Goal: Task Accomplishment & Management: Complete application form

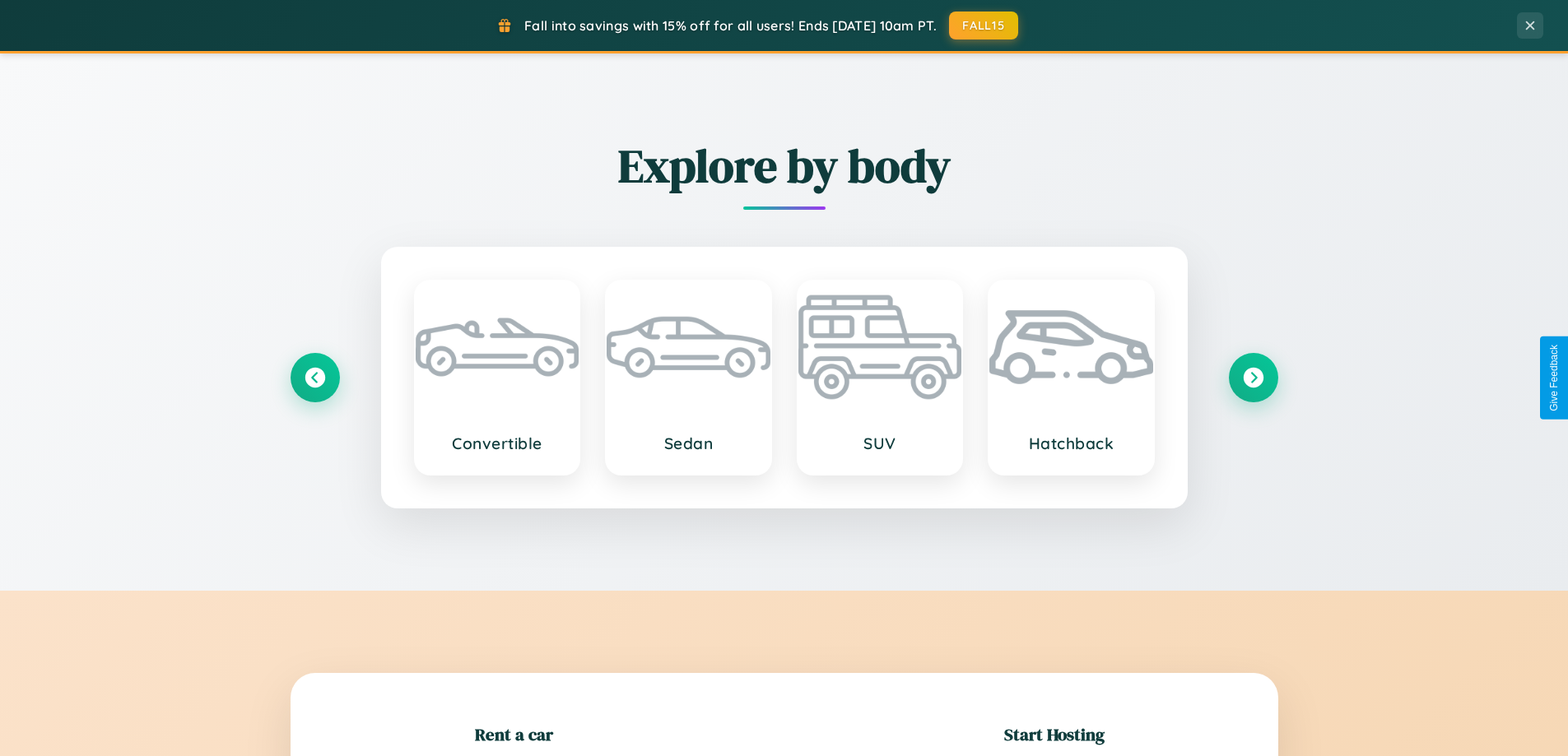
scroll to position [355, 0]
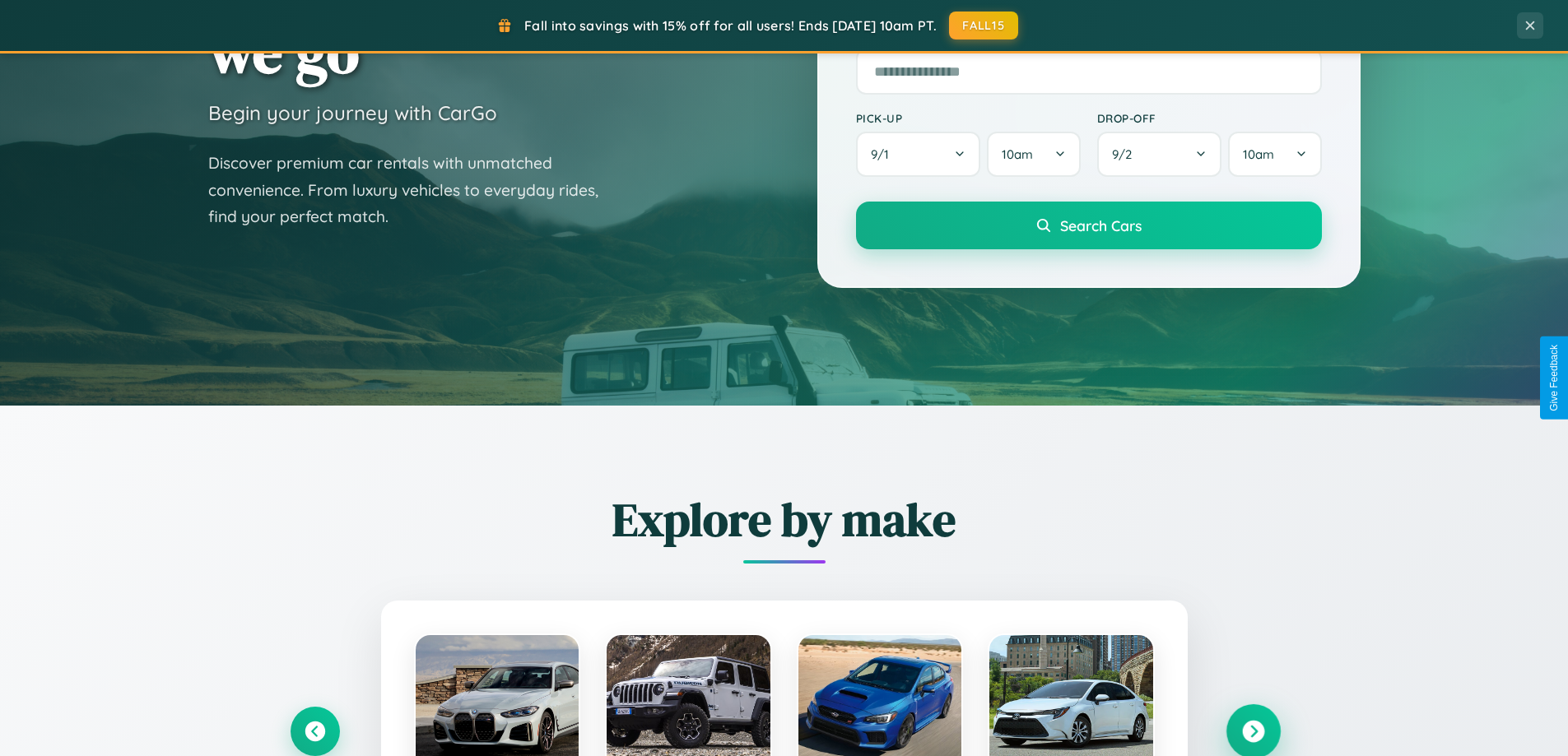
click at [1252, 731] on icon at bounding box center [1253, 732] width 22 height 22
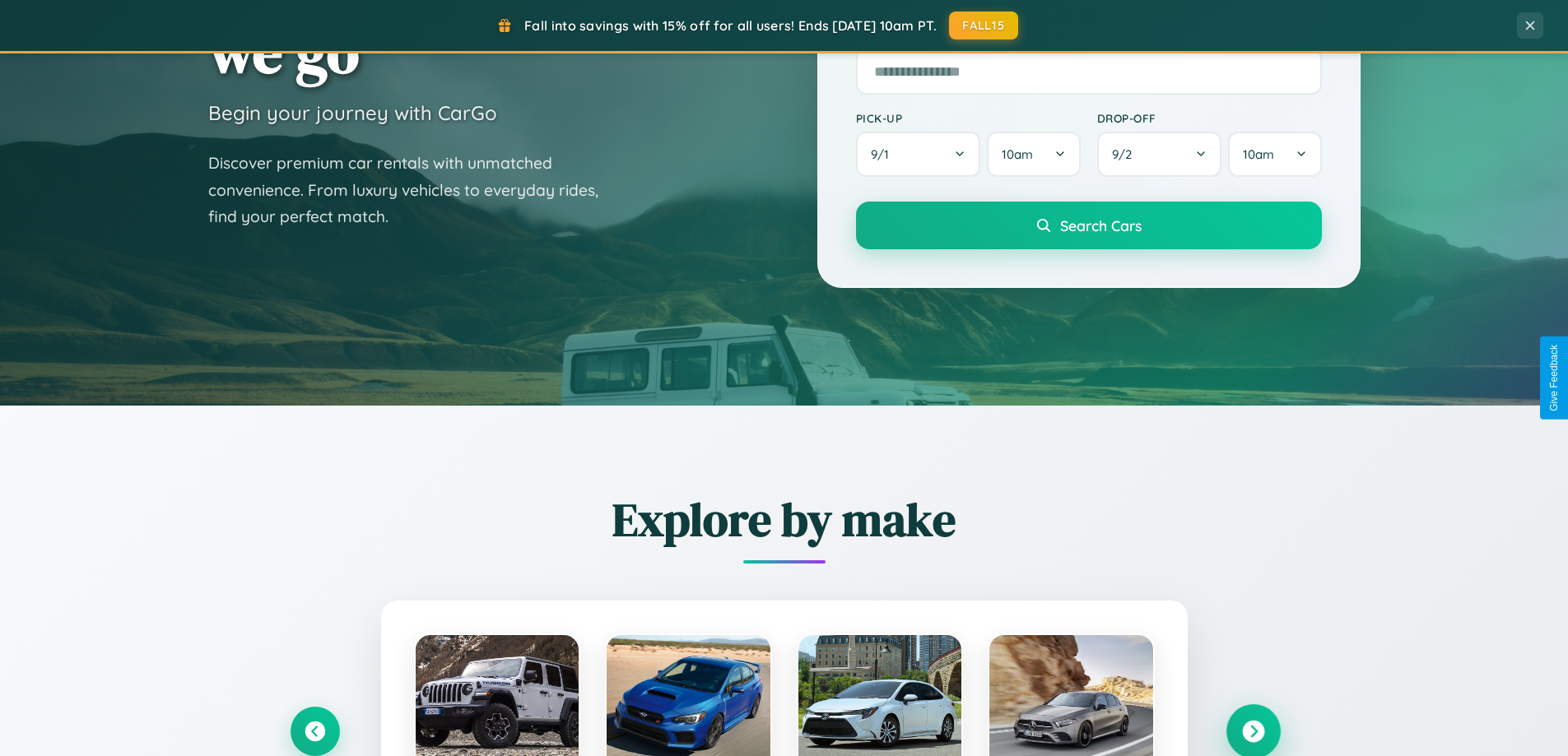
scroll to position [3165, 0]
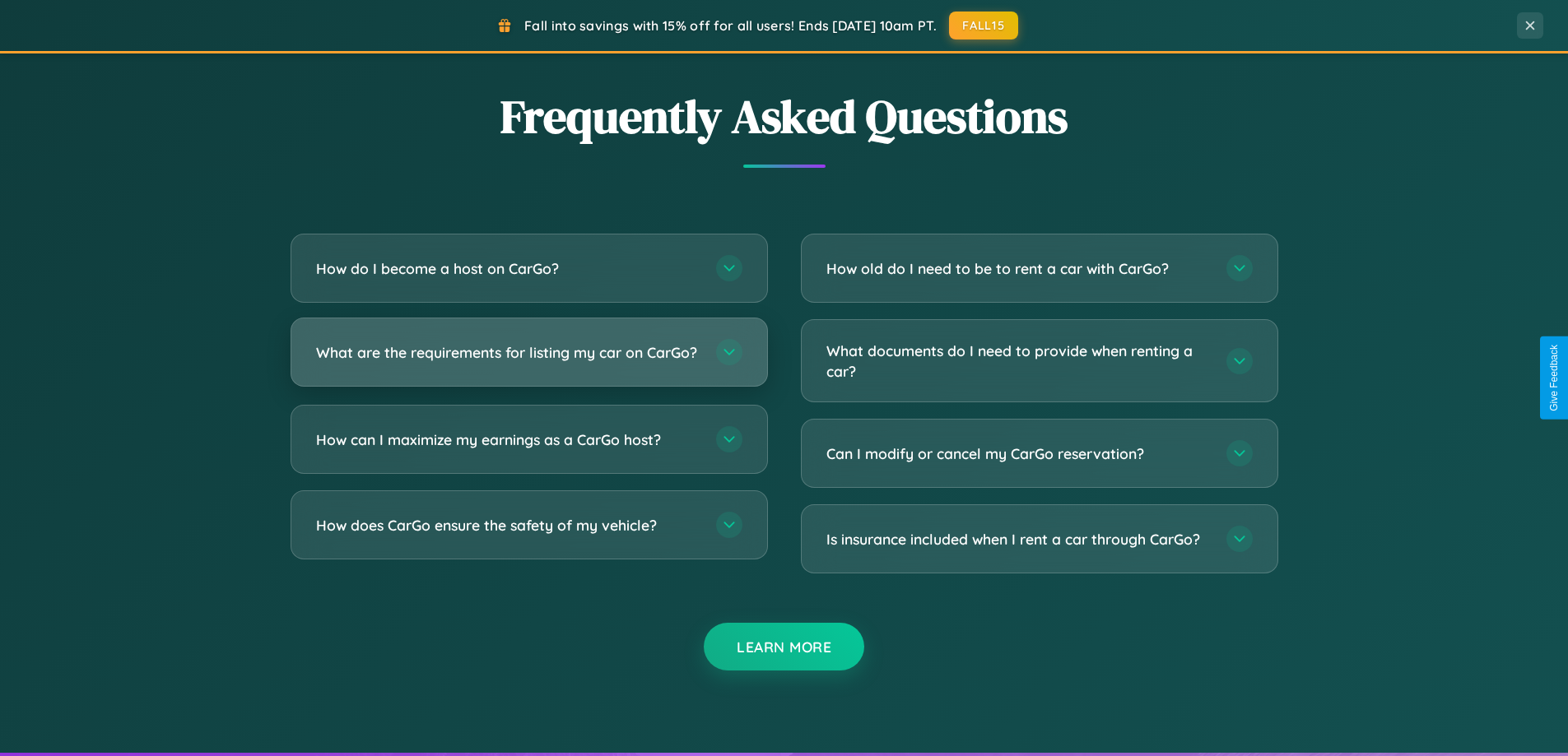
click at [528, 359] on h3 "What are the requirements for listing my car on CarGo?" at bounding box center [508, 353] width 384 height 21
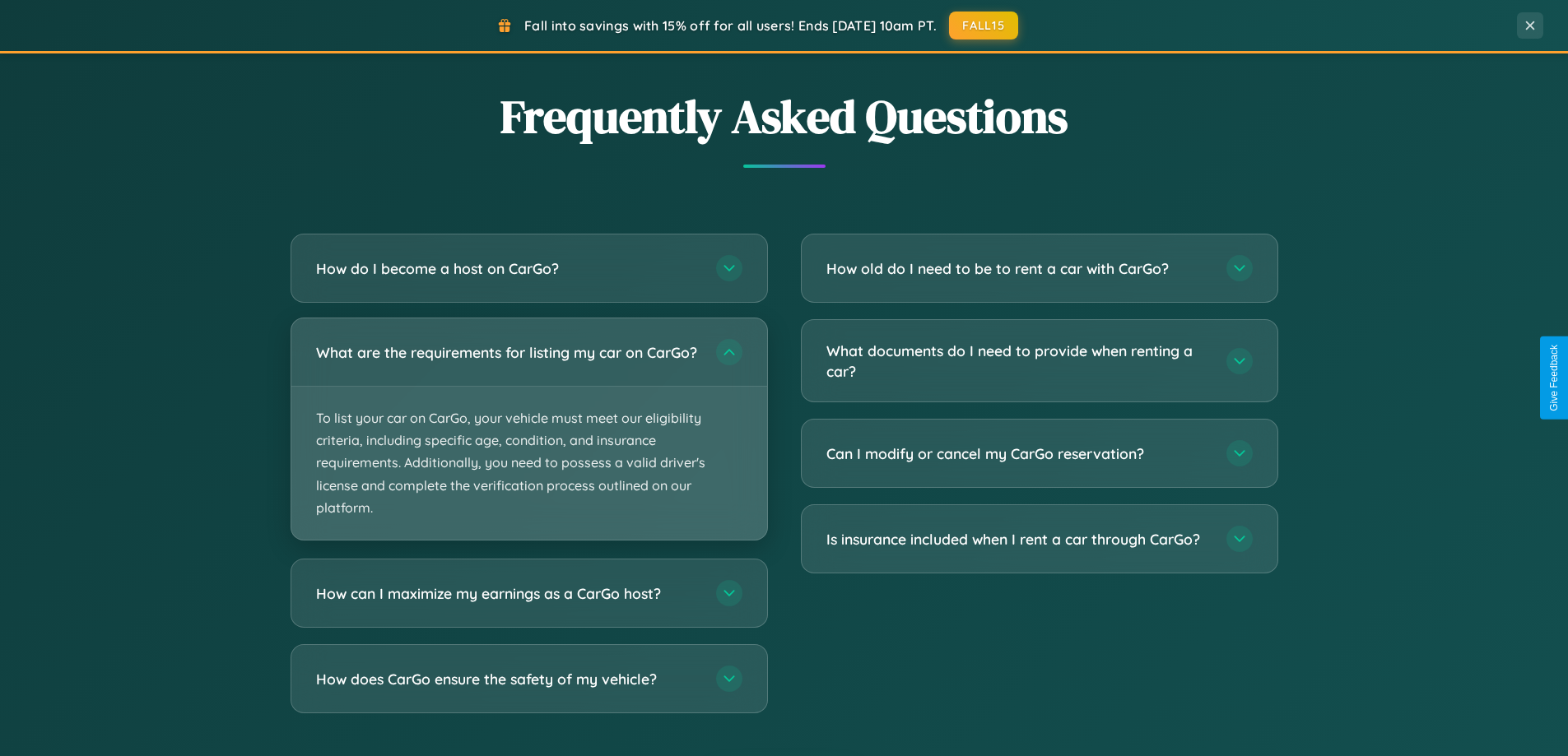
click at [528, 436] on p "To list your car on CarGo, your vehicle must meet our eligibility criteria, inc…" at bounding box center [529, 462] width 475 height 153
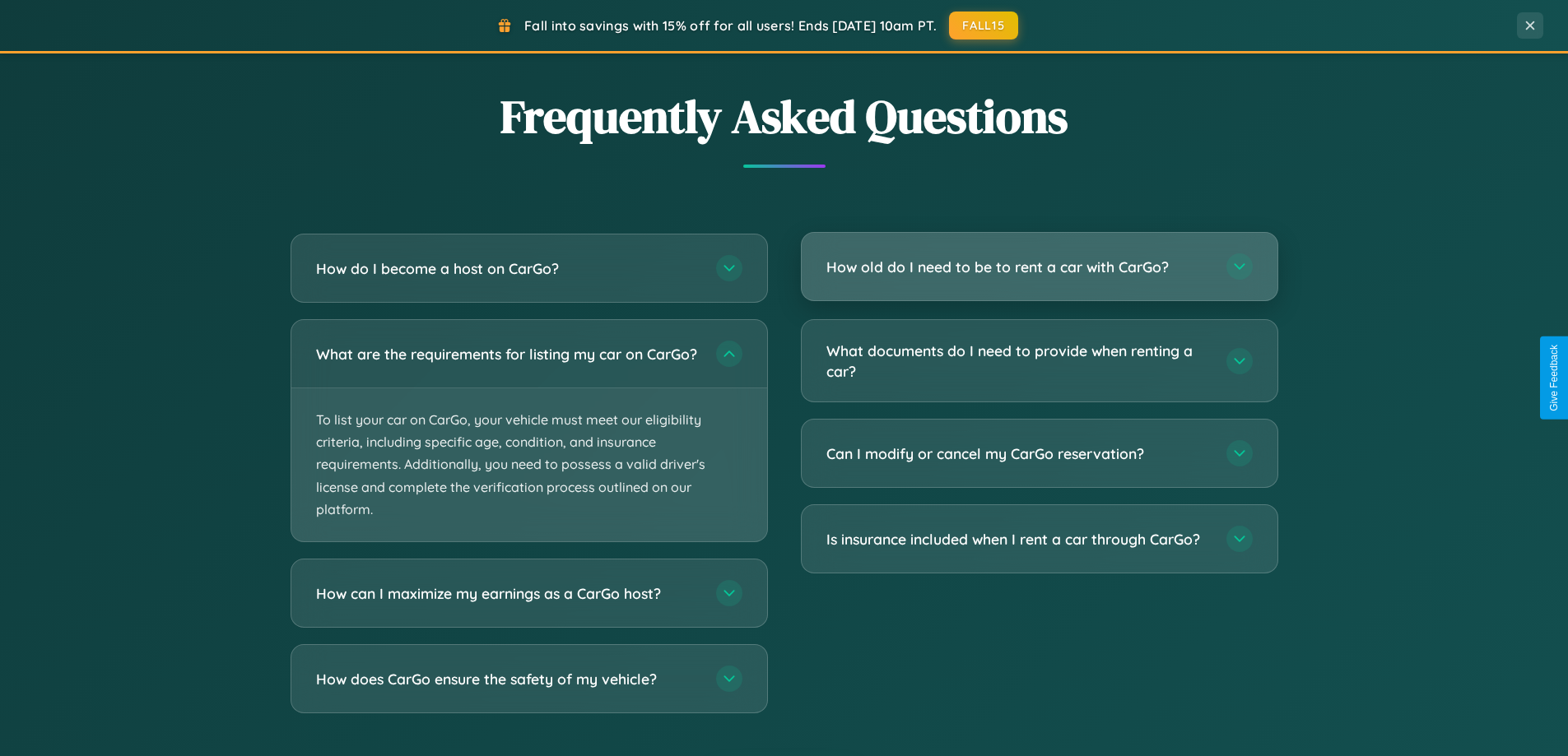
click at [1038, 268] on h3 "How old do I need to be to rent a car with CarGo?" at bounding box center [1018, 267] width 384 height 21
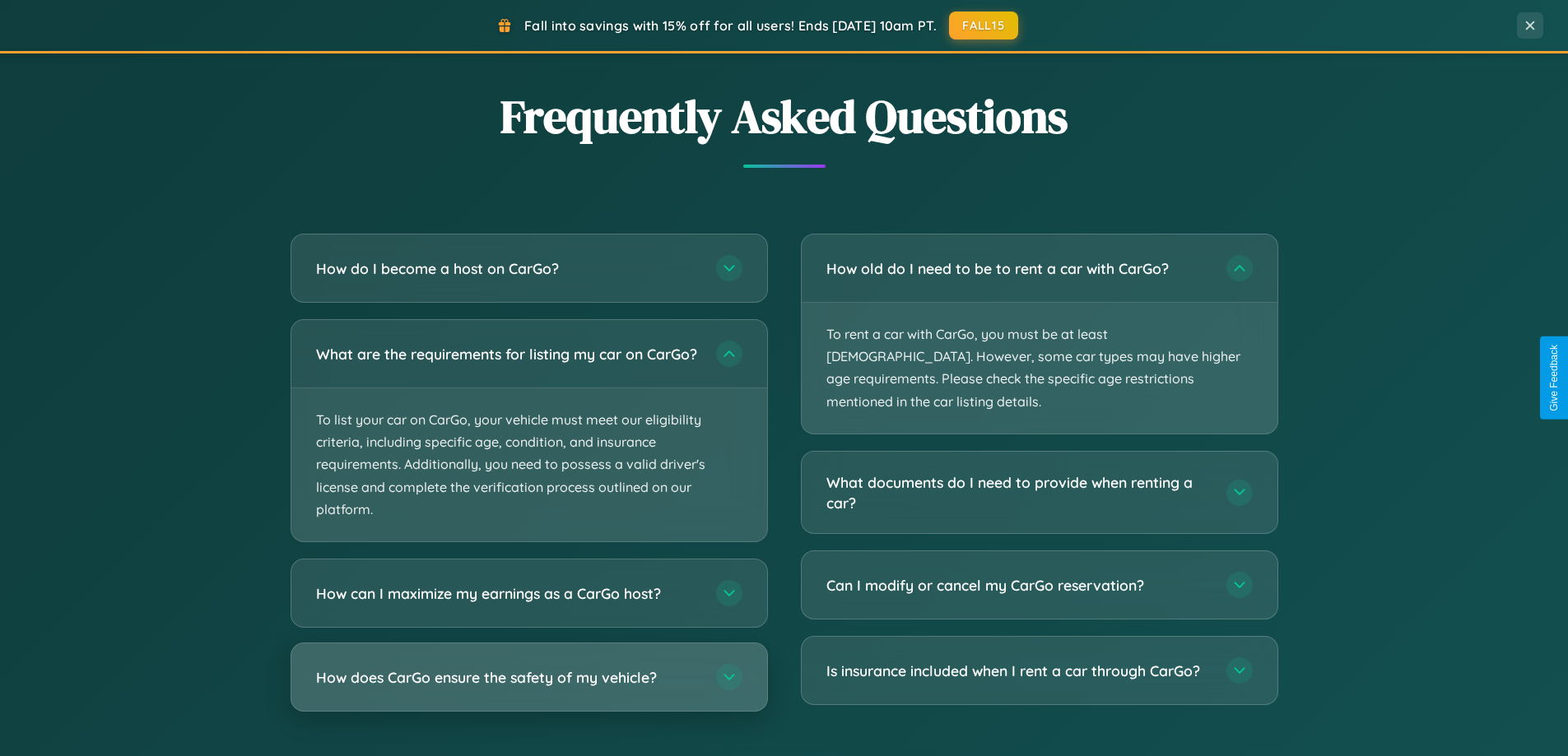
click at [528, 688] on h3 "How does CarGo ensure the safety of my vehicle?" at bounding box center [508, 677] width 384 height 21
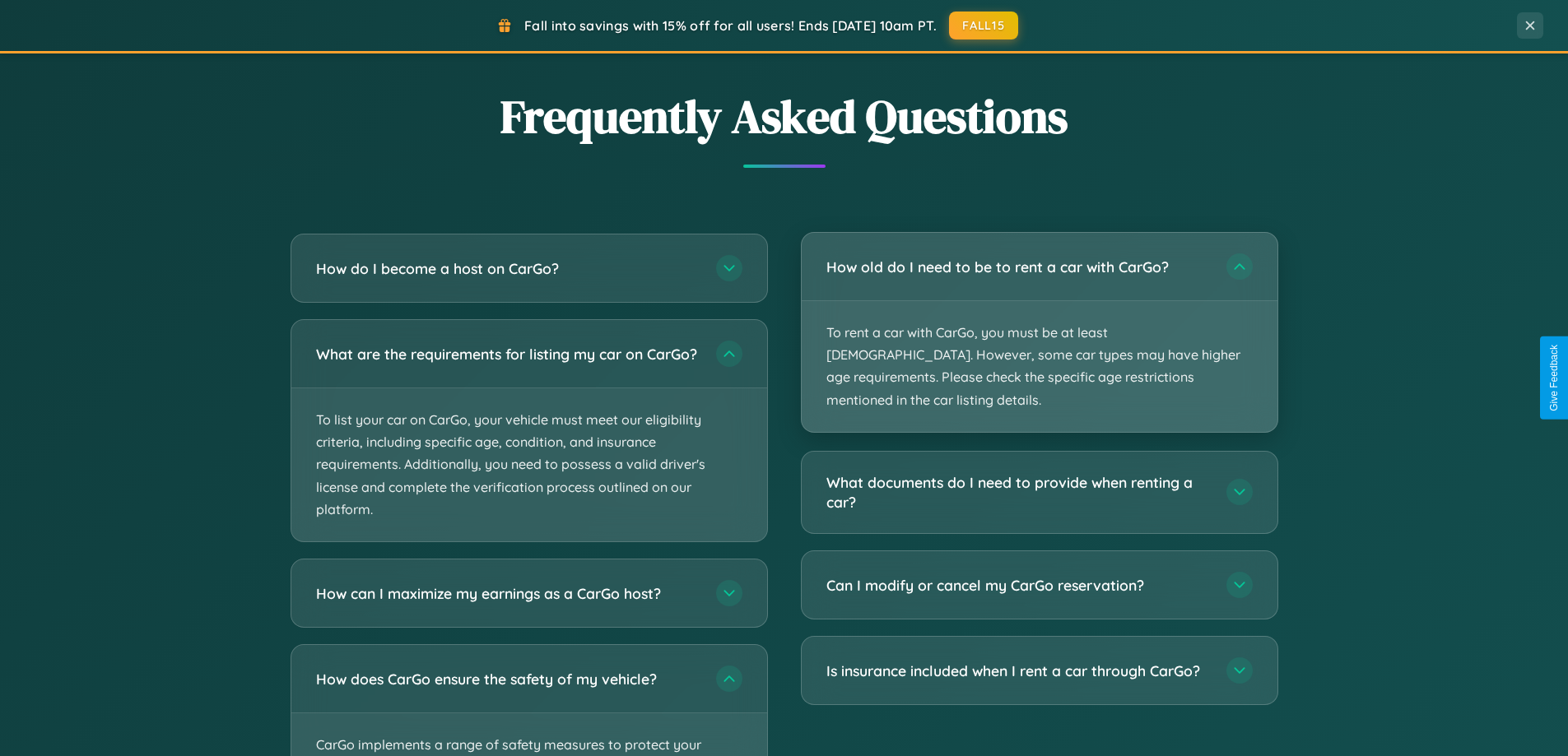
click at [1038, 321] on p "To rent a car with CarGo, you must be at least [DEMOGRAPHIC_DATA]. However, som…" at bounding box center [1039, 365] width 475 height 130
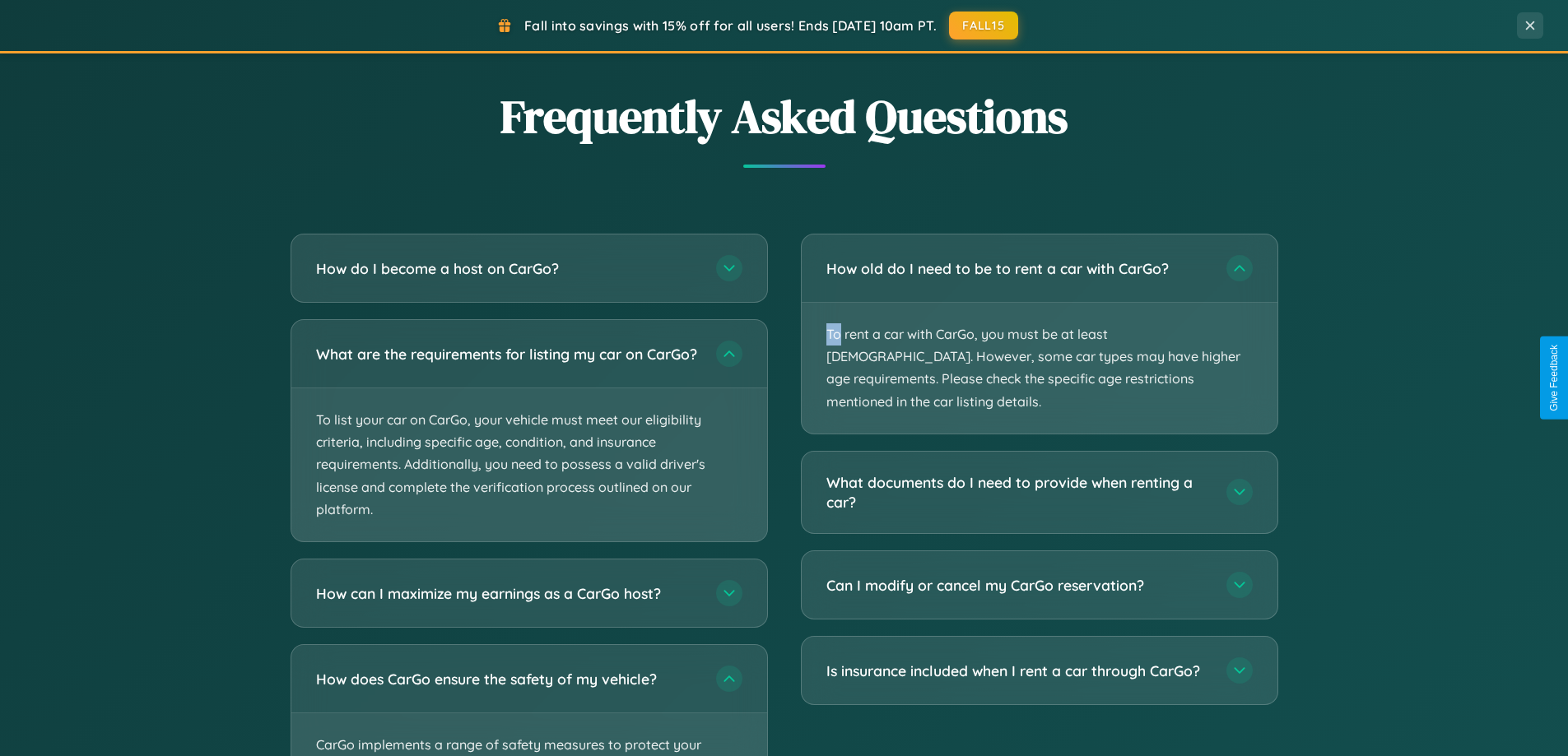
scroll to position [0, 0]
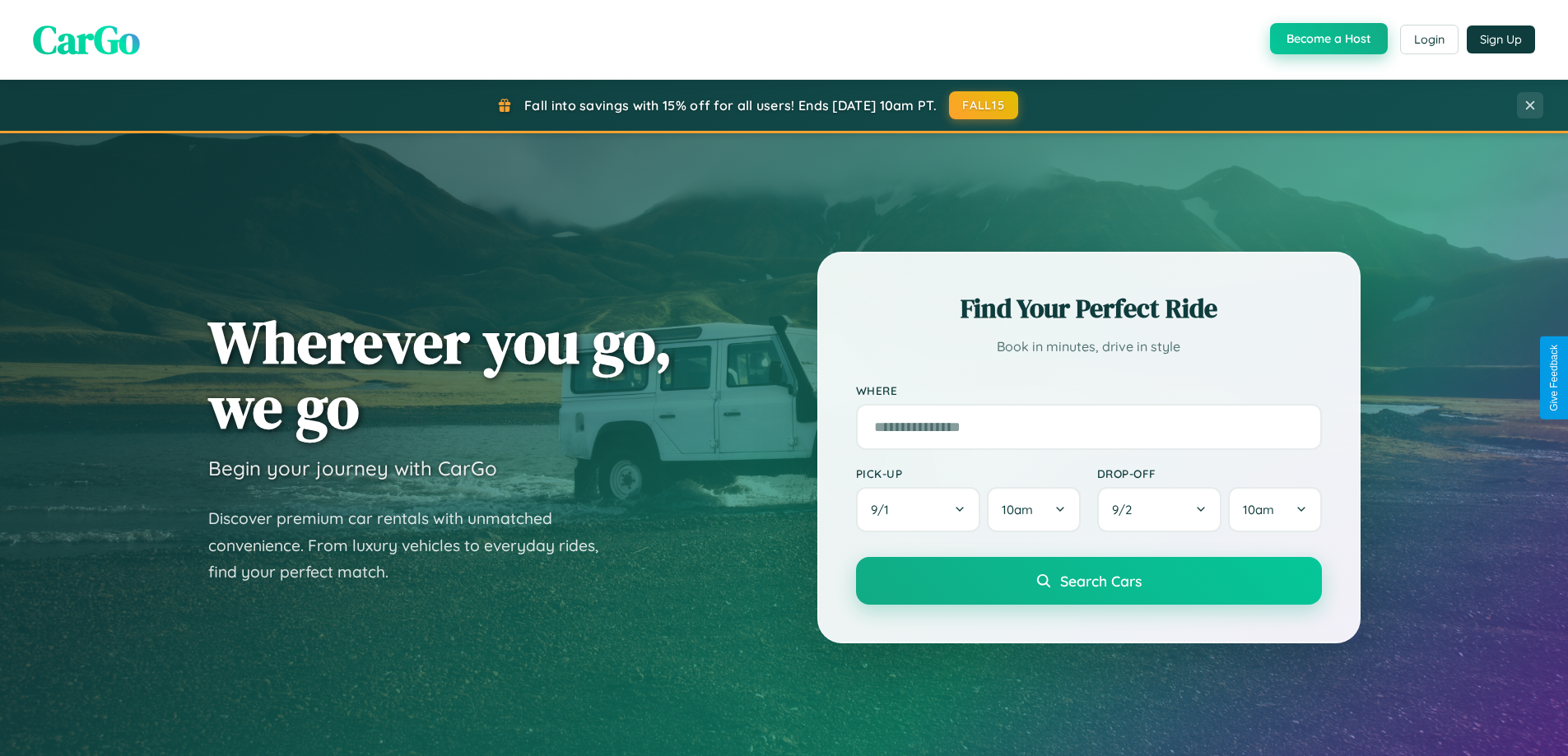
click at [1327, 40] on button "Become a Host" at bounding box center [1329, 39] width 118 height 31
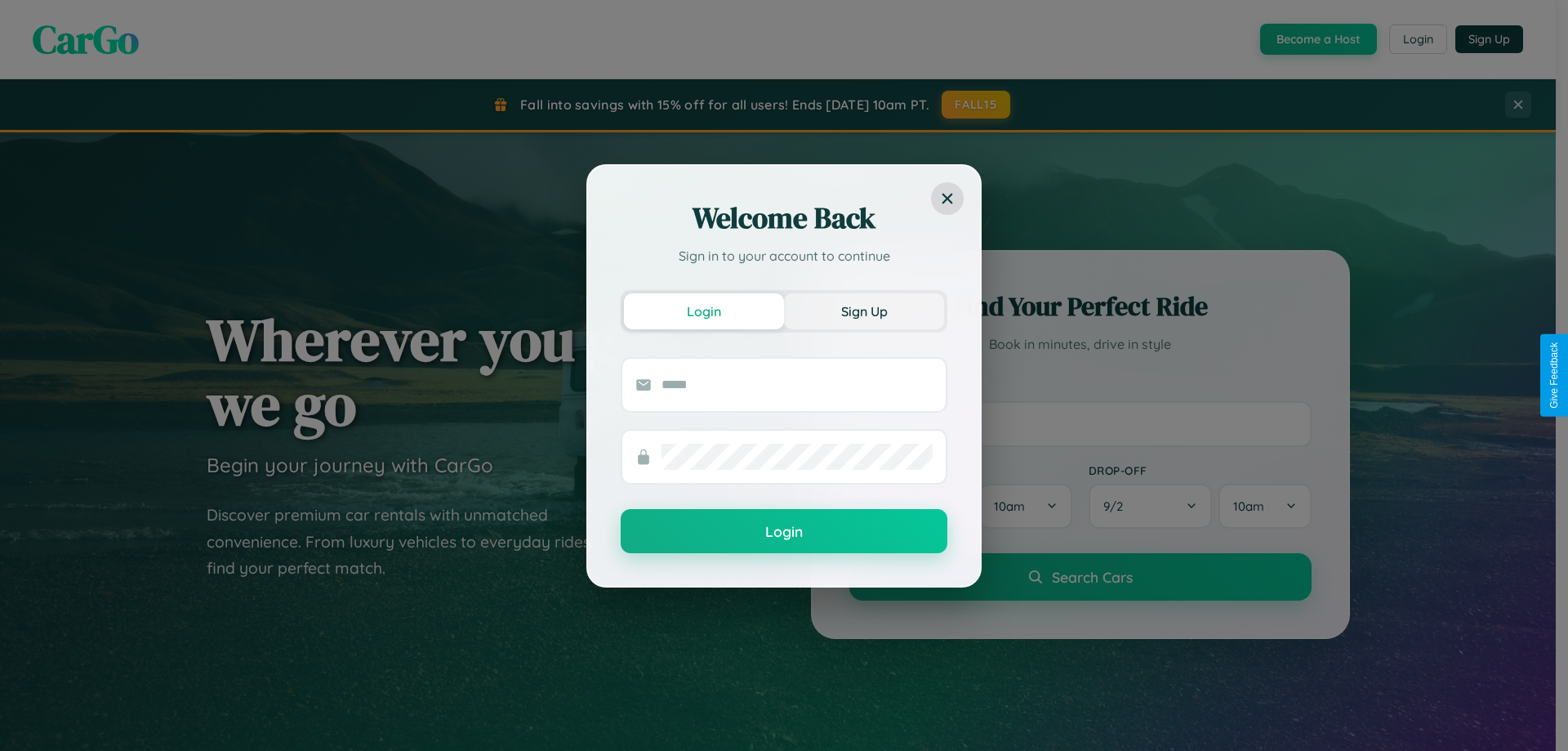
click at [864, 311] on button "Sign Up" at bounding box center [864, 312] width 160 height 36
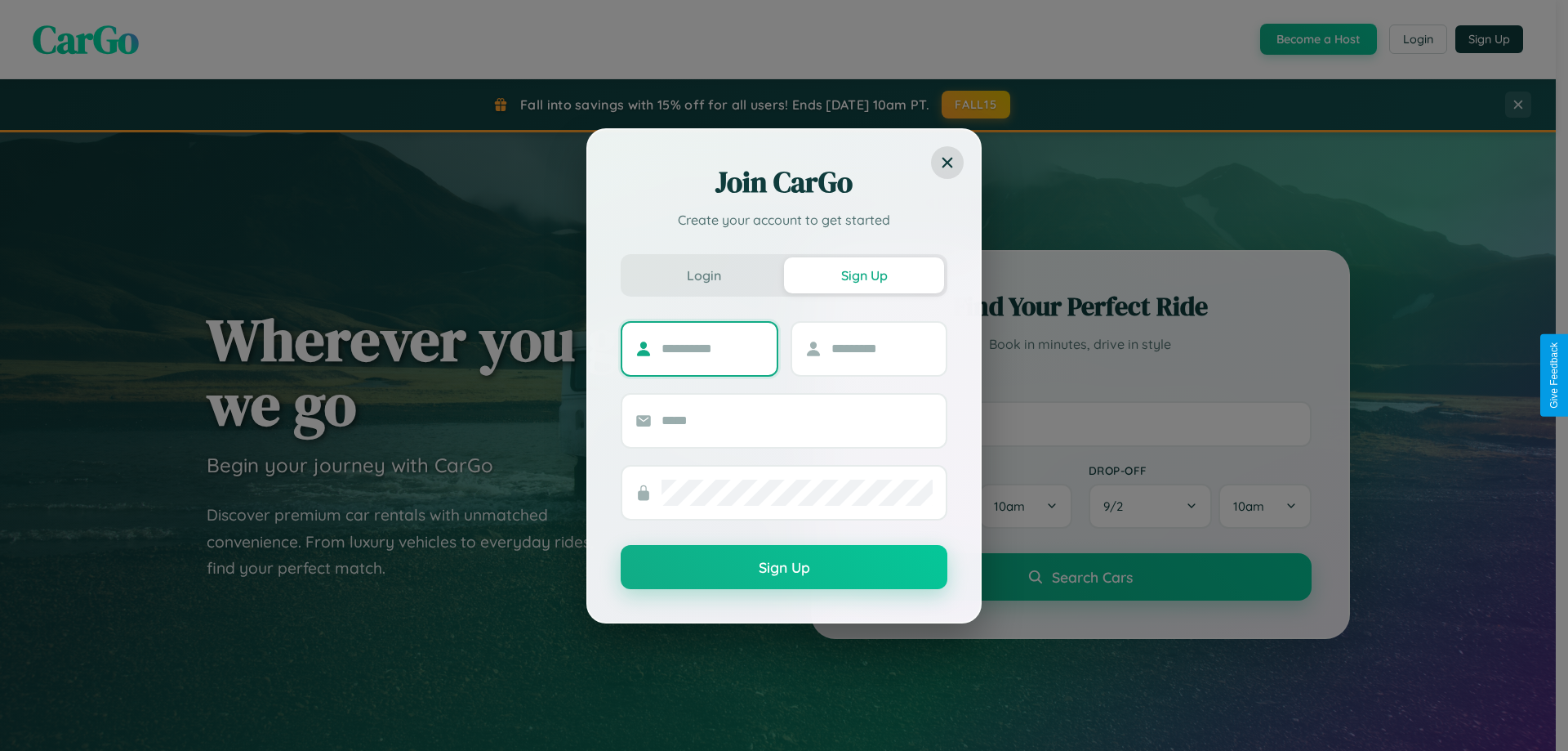
click at [712, 348] on input "text" at bounding box center [712, 348] width 102 height 26
type input "*******"
click at [881, 348] on input "text" at bounding box center [882, 348] width 102 height 26
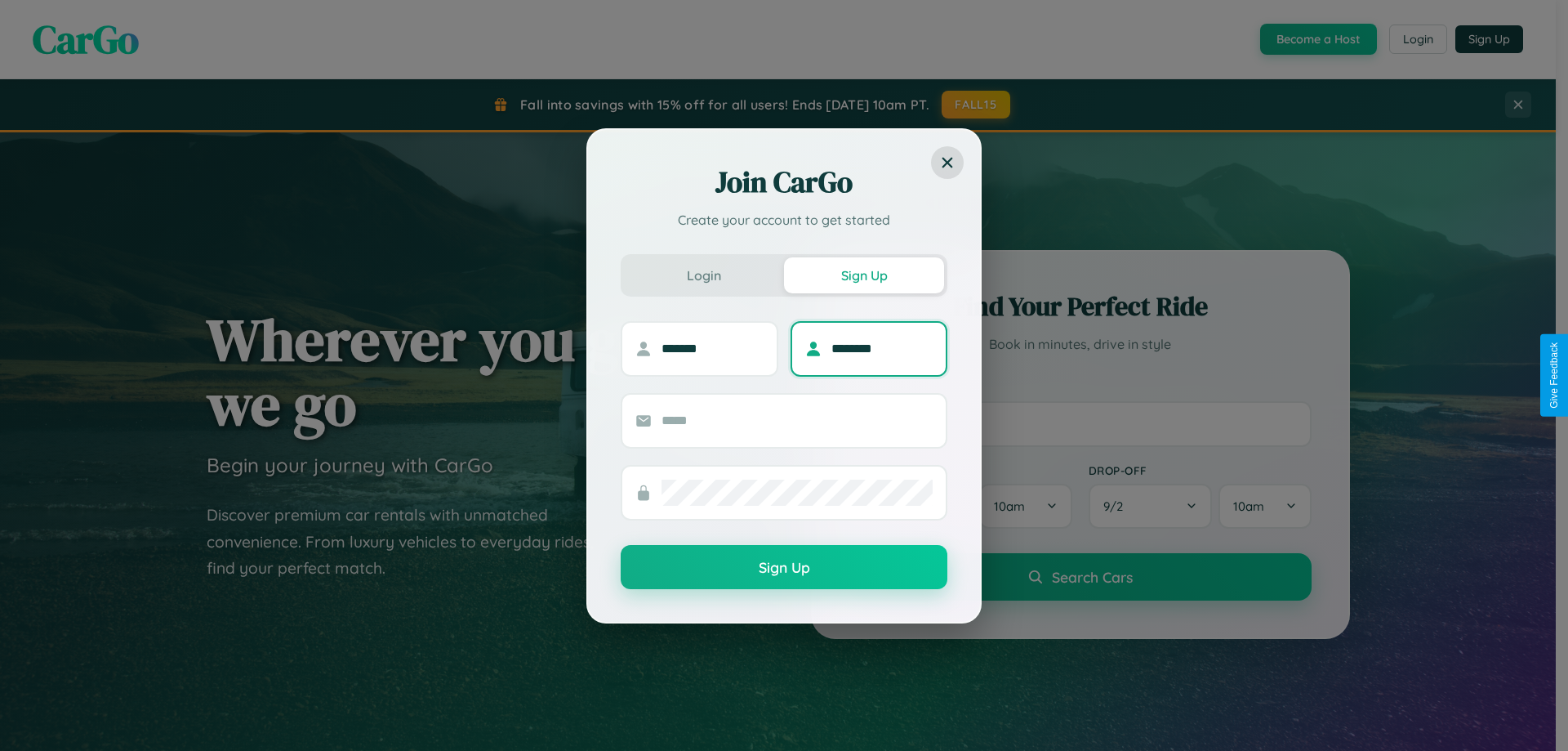
type input "********"
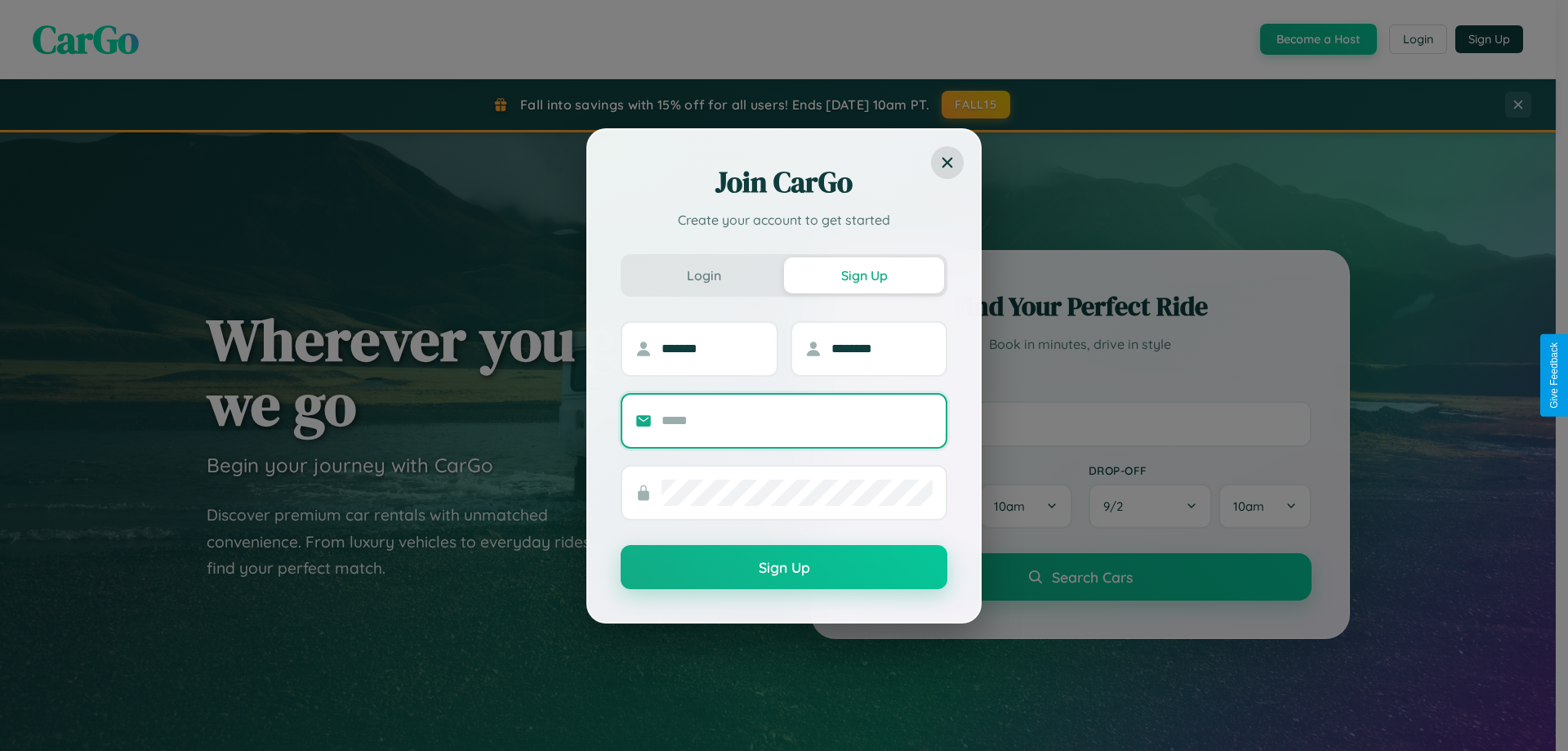
click at [797, 420] on input "text" at bounding box center [797, 421] width 271 height 26
type input "**********"
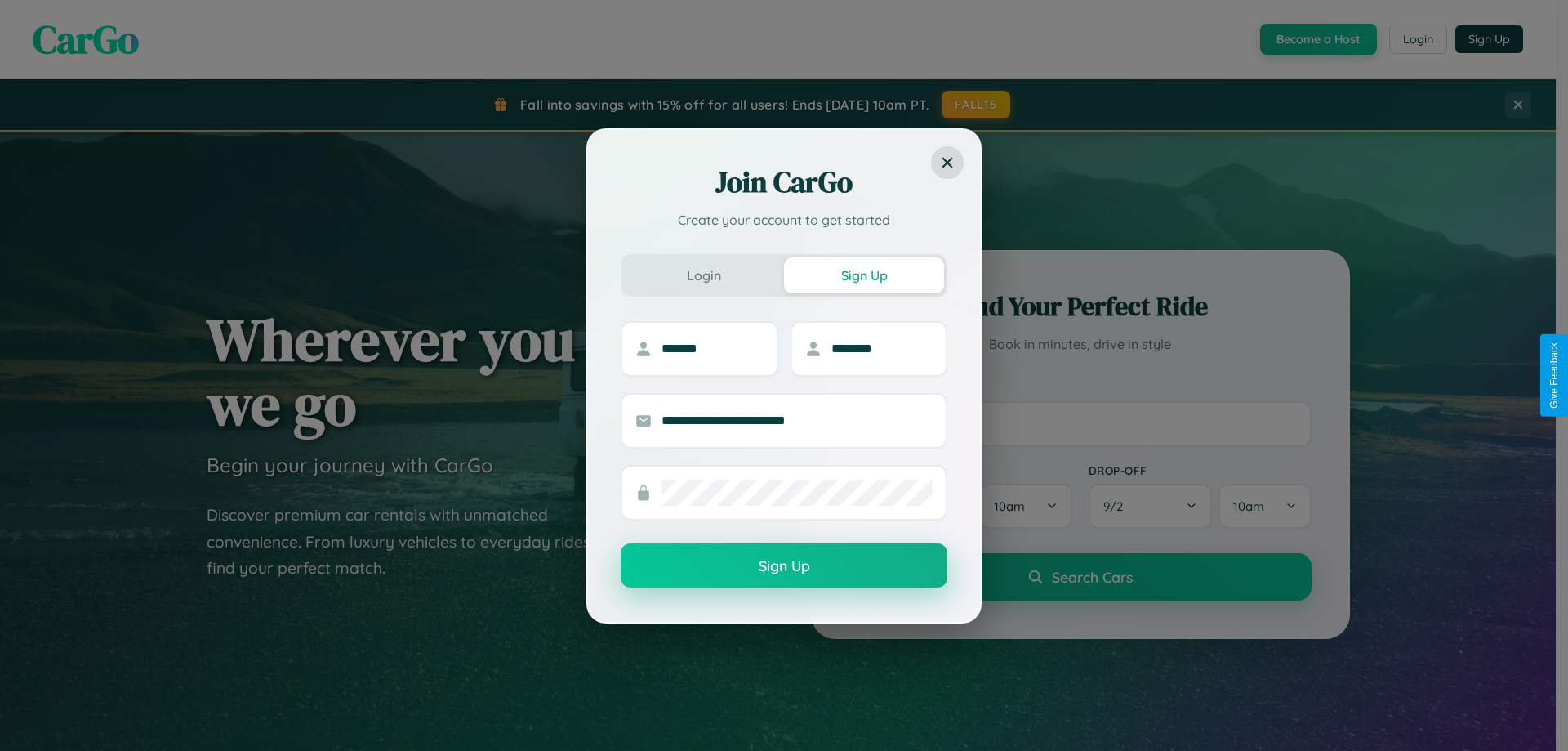
click at [784, 566] on button "Sign Up" at bounding box center [784, 565] width 327 height 44
